Goal: Information Seeking & Learning: Learn about a topic

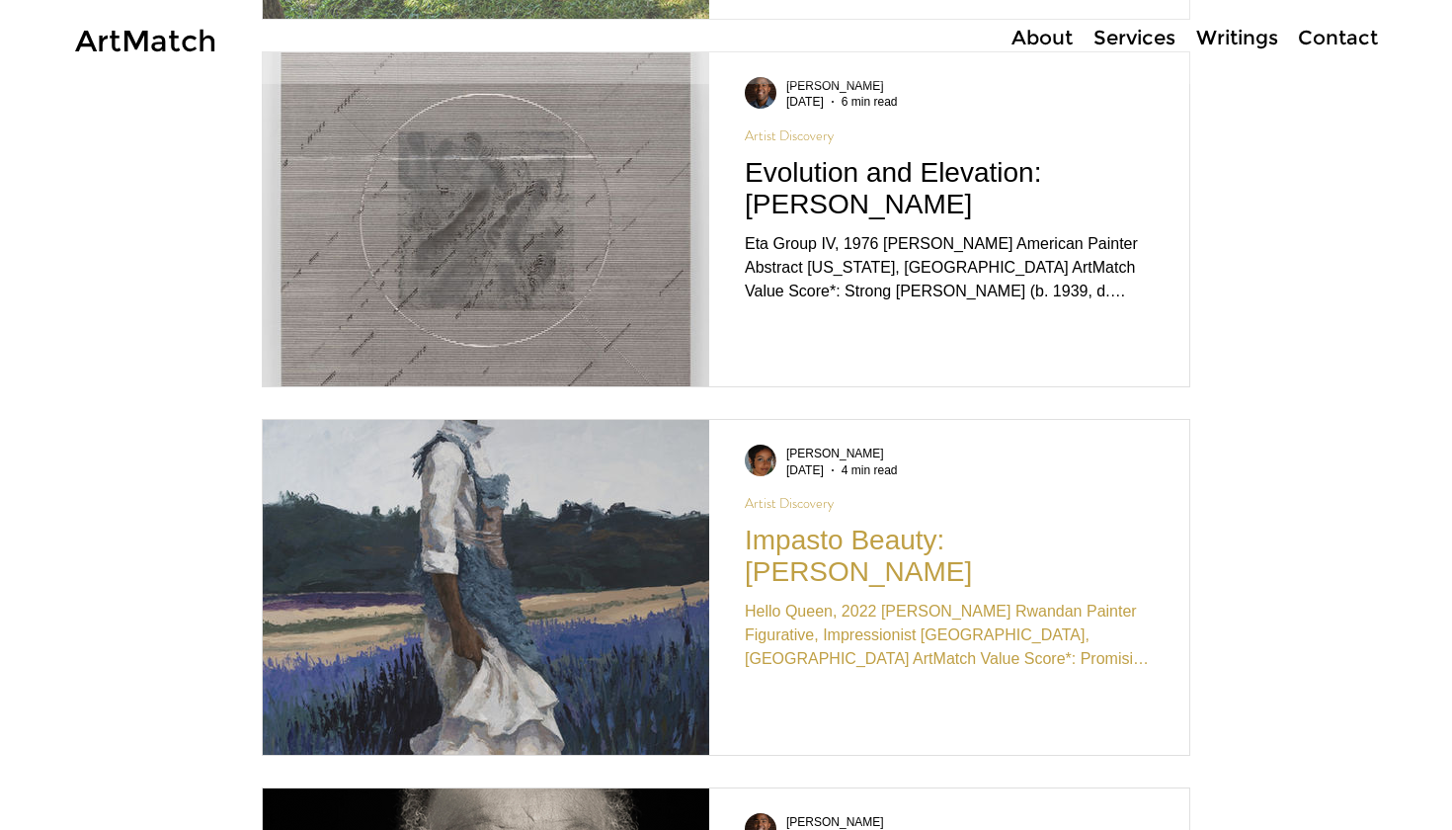
scroll to position [3290, 0]
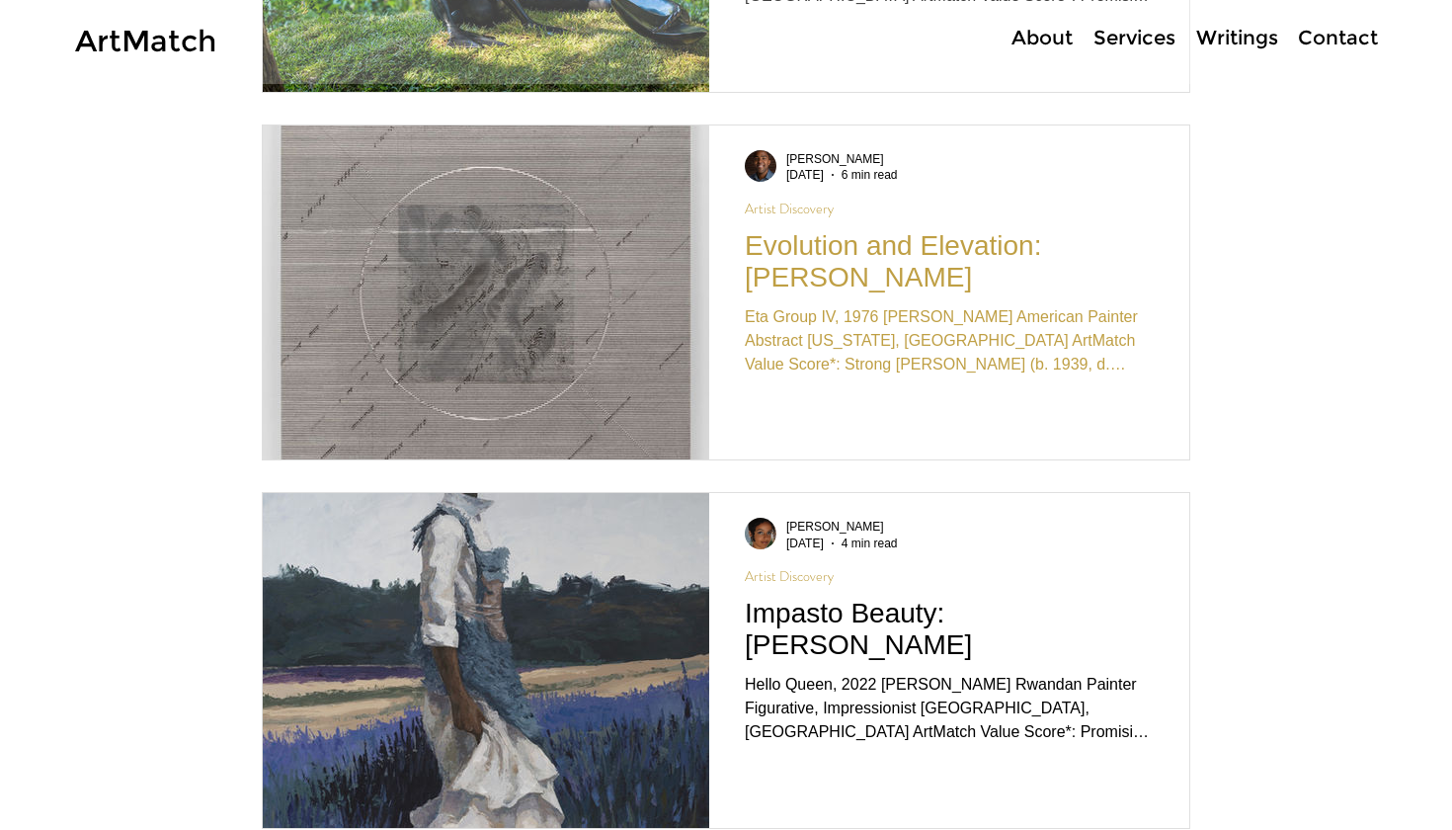
click at [851, 305] on div "Eta Group IV, 1976 [PERSON_NAME] American Painter Abstract [US_STATE], [GEOGRAP…" at bounding box center [949, 340] width 409 height 71
click at [805, 265] on h2 "Evolution and Elevation: [PERSON_NAME]" at bounding box center [949, 261] width 409 height 63
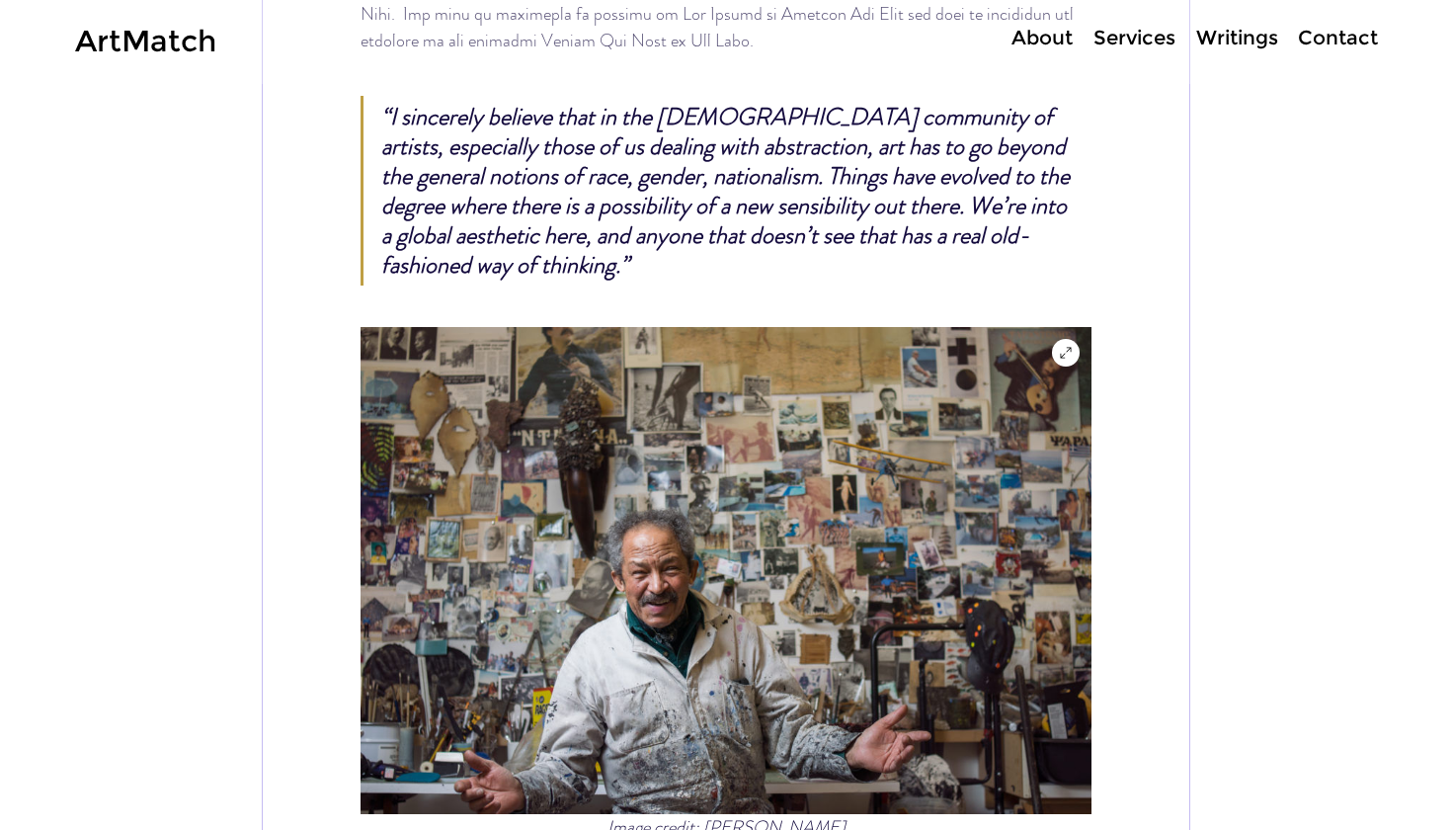
scroll to position [1577, 0]
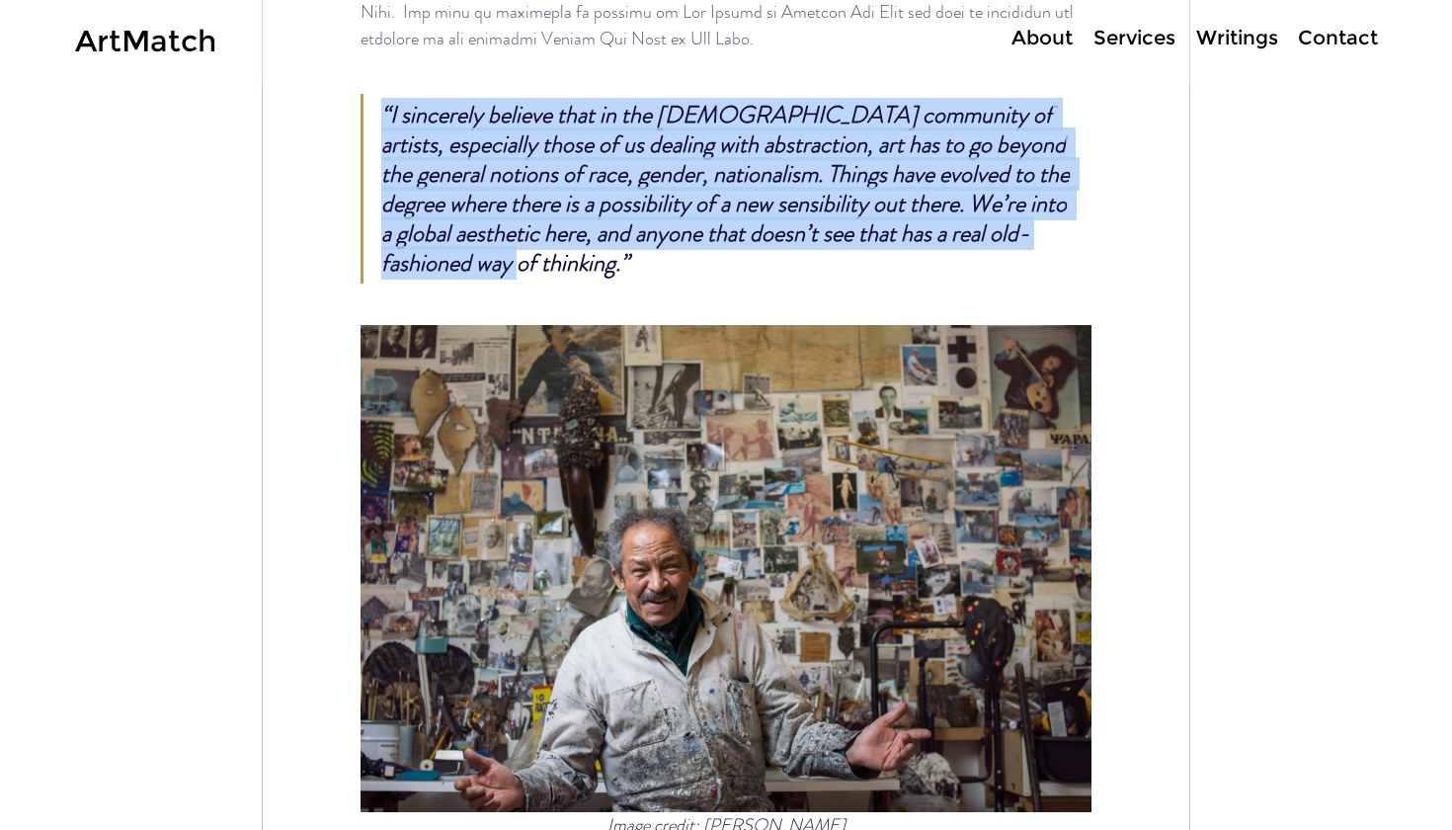
drag, startPoint x: 808, startPoint y: 351, endPoint x: 344, endPoint y: 184, distance: 493.4
click at [344, 184] on div "“I sincerely believe that in the black community of artists, especially those o…" at bounding box center [726, 188] width 927 height 219
copy span "“I sincerely believe that in the black community of artists, especially those o…"
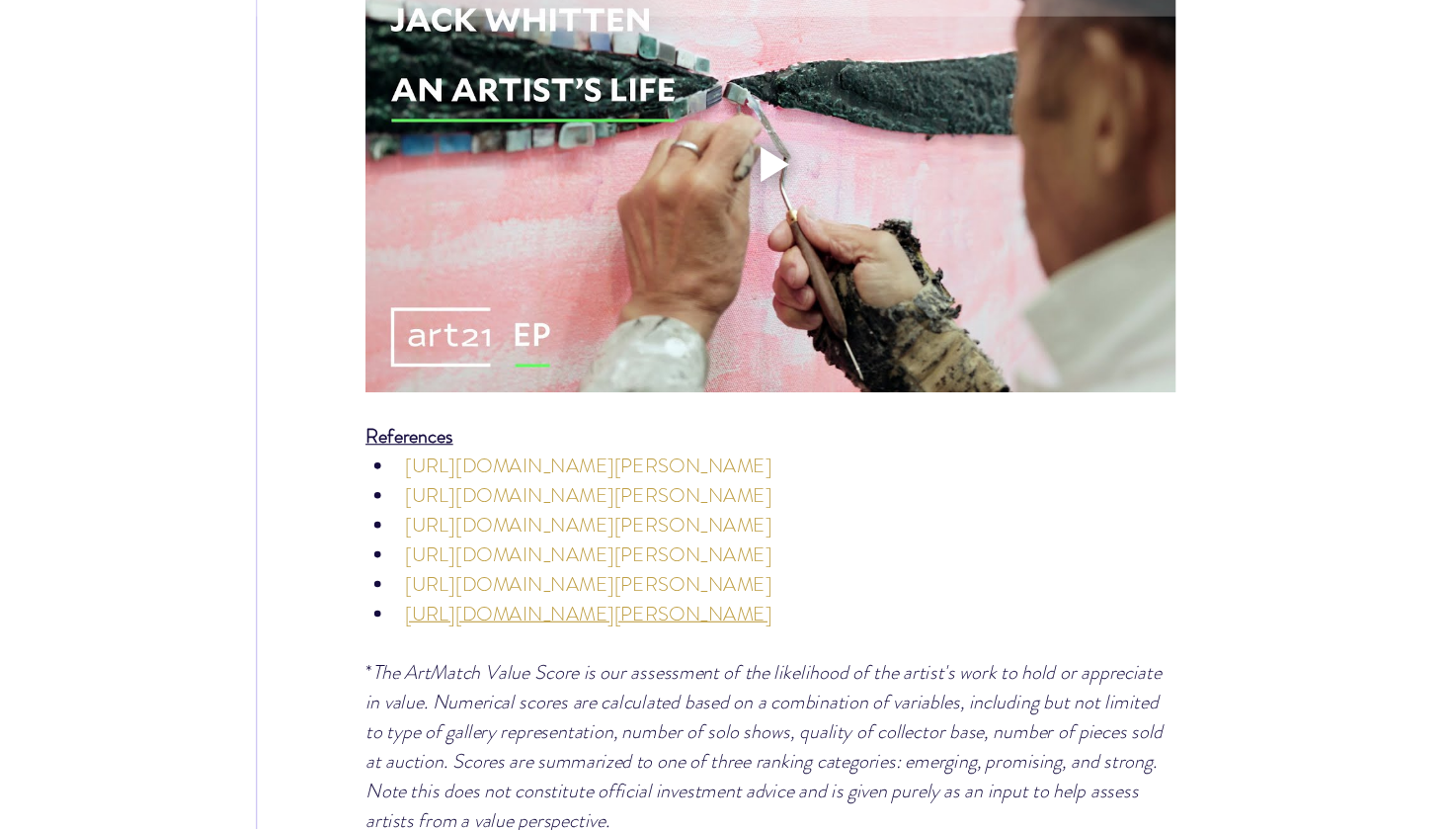
scroll to position [8263, 0]
